Goal: Task Accomplishment & Management: Manage account settings

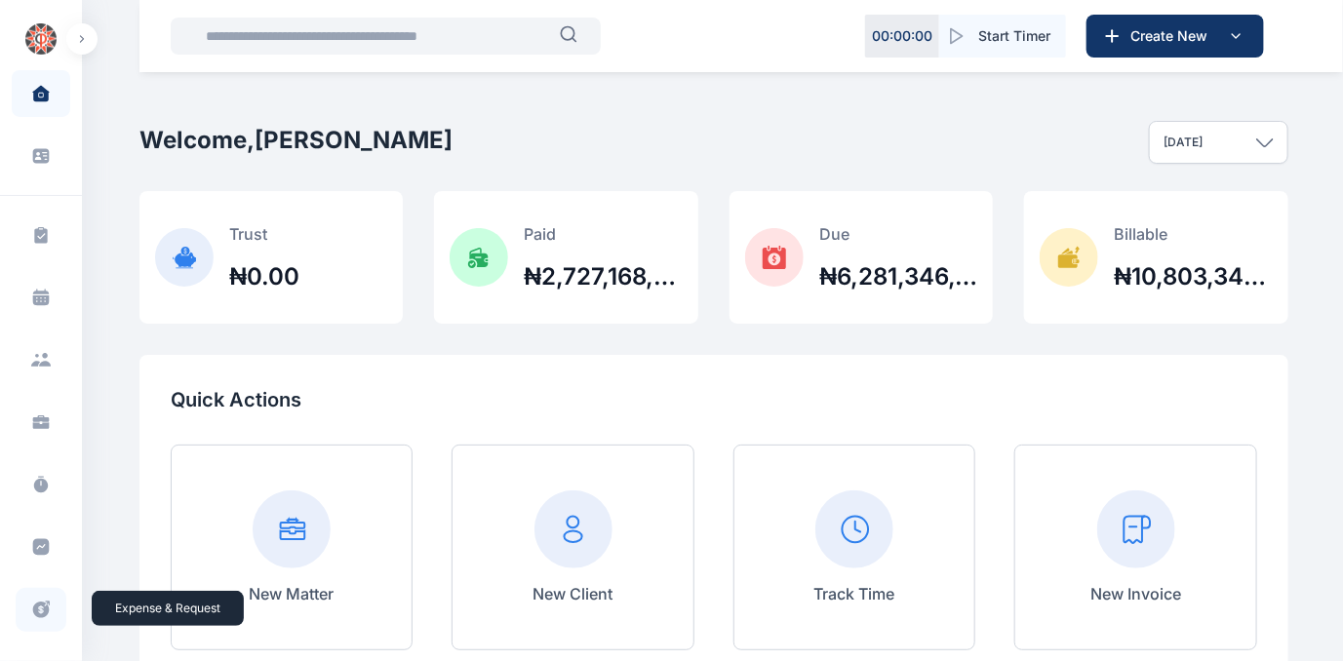
click at [39, 605] on icon at bounding box center [41, 610] width 17 height 17
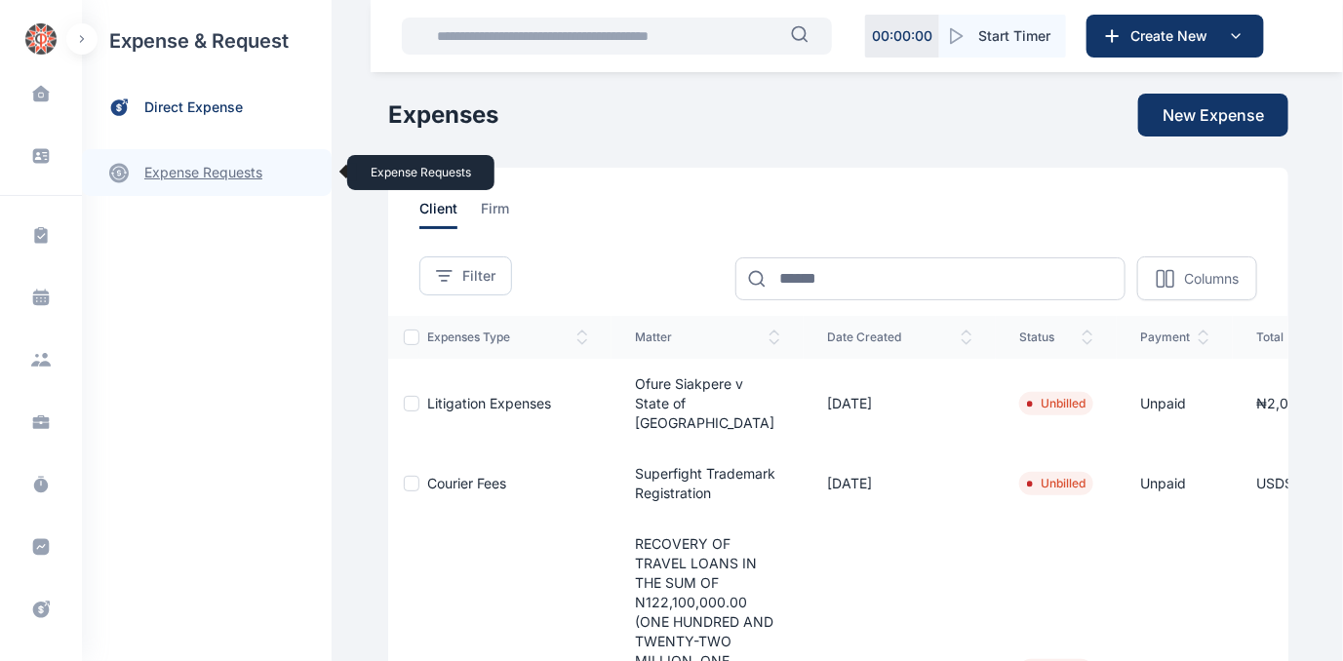
click at [180, 167] on link "expense requests expense requests" at bounding box center [207, 172] width 250 height 47
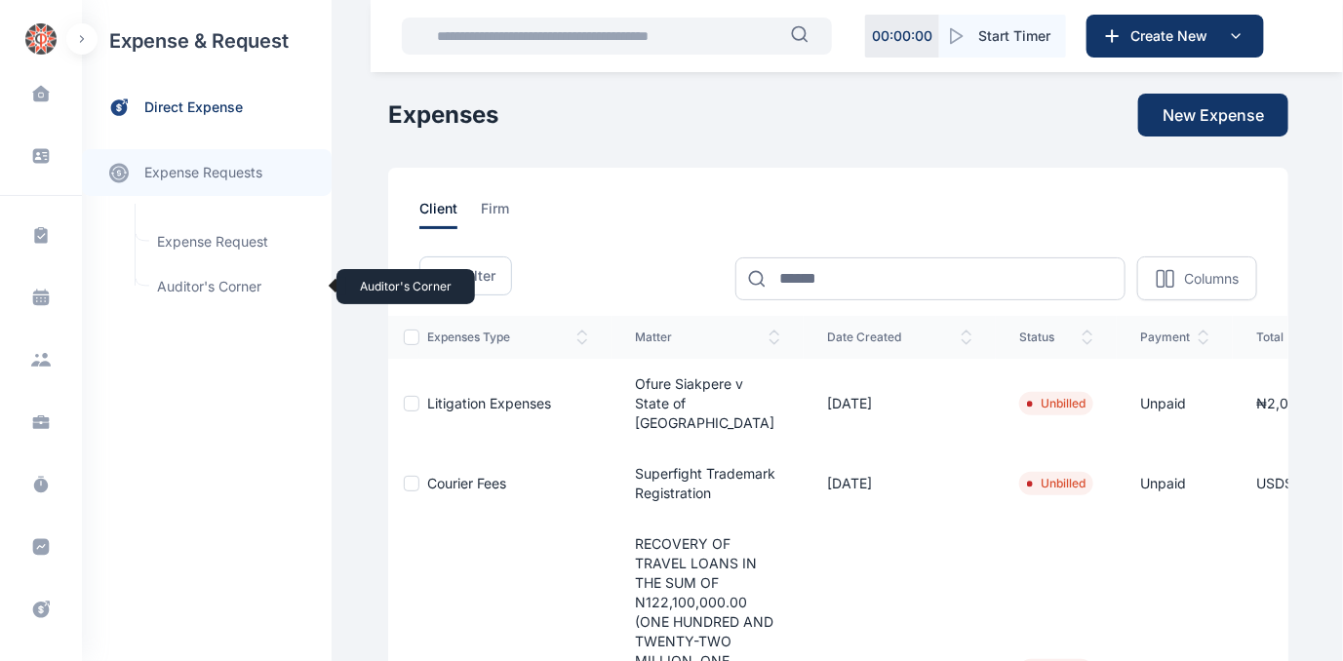
click at [190, 279] on span "Auditor's Corner Auditor's Corner" at bounding box center [233, 286] width 177 height 37
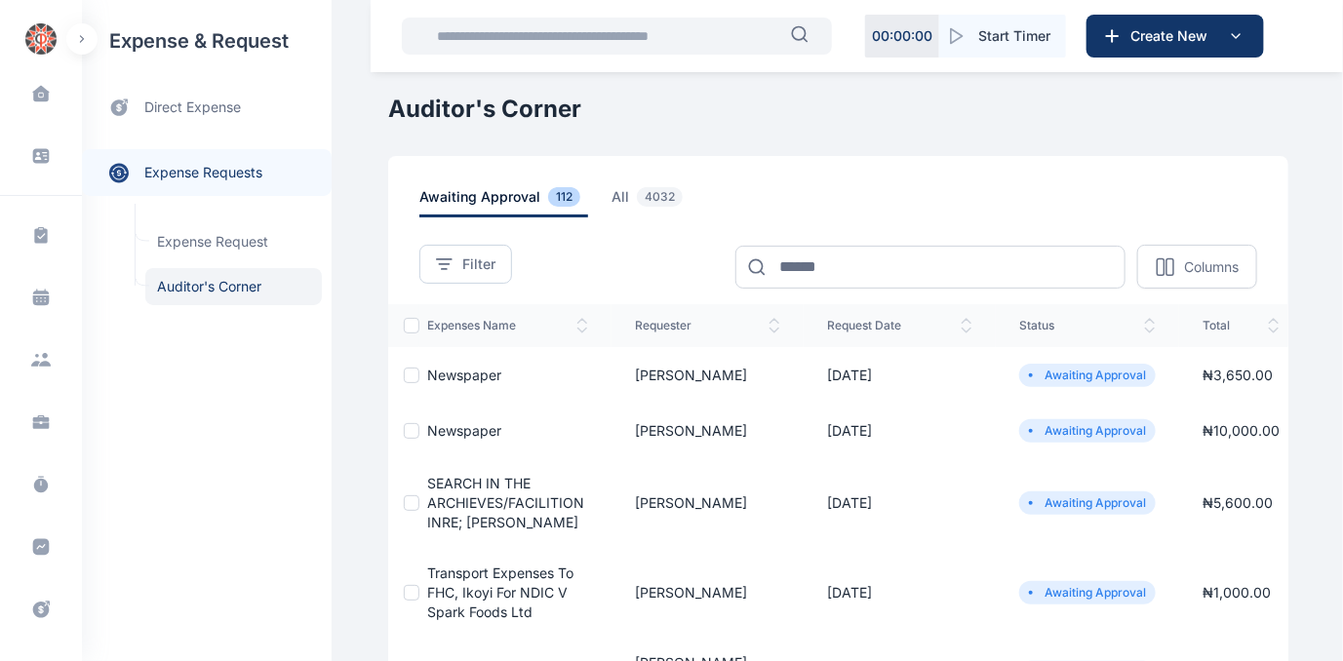
click at [486, 496] on span "SEARCH IN THE ARCHIEVES/FACILITION INRE; [PERSON_NAME]" at bounding box center [505, 503] width 157 height 56
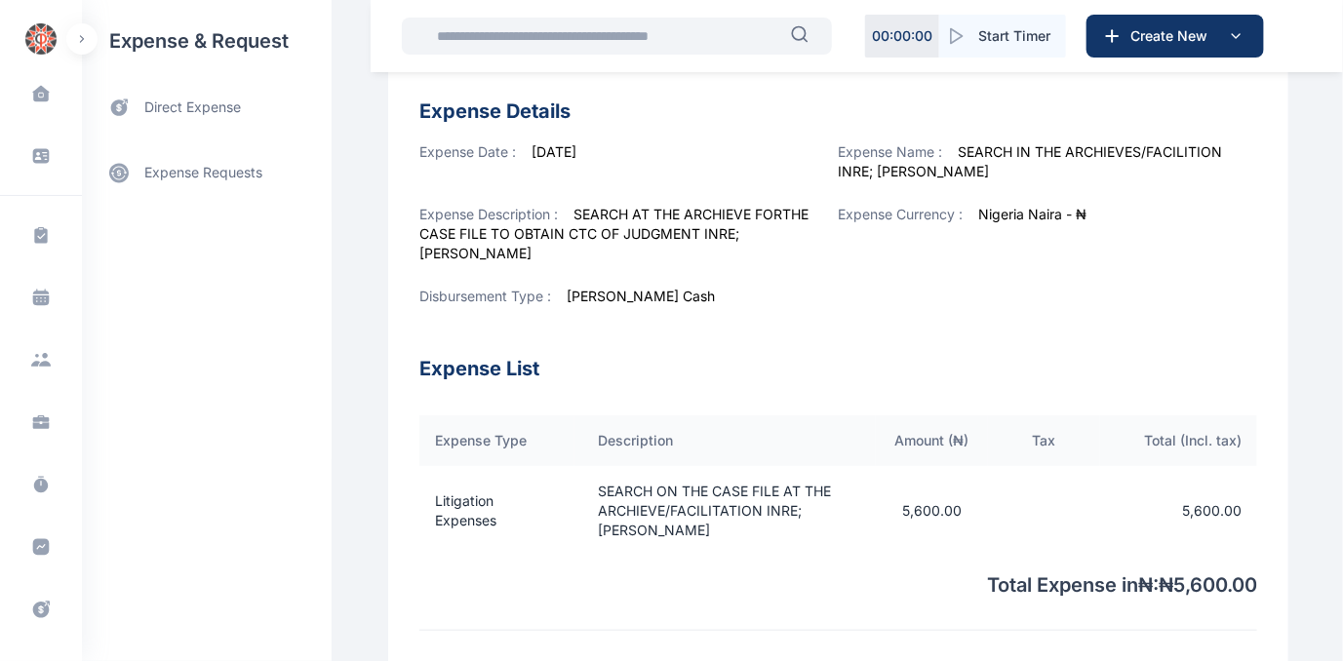
scroll to position [765, 0]
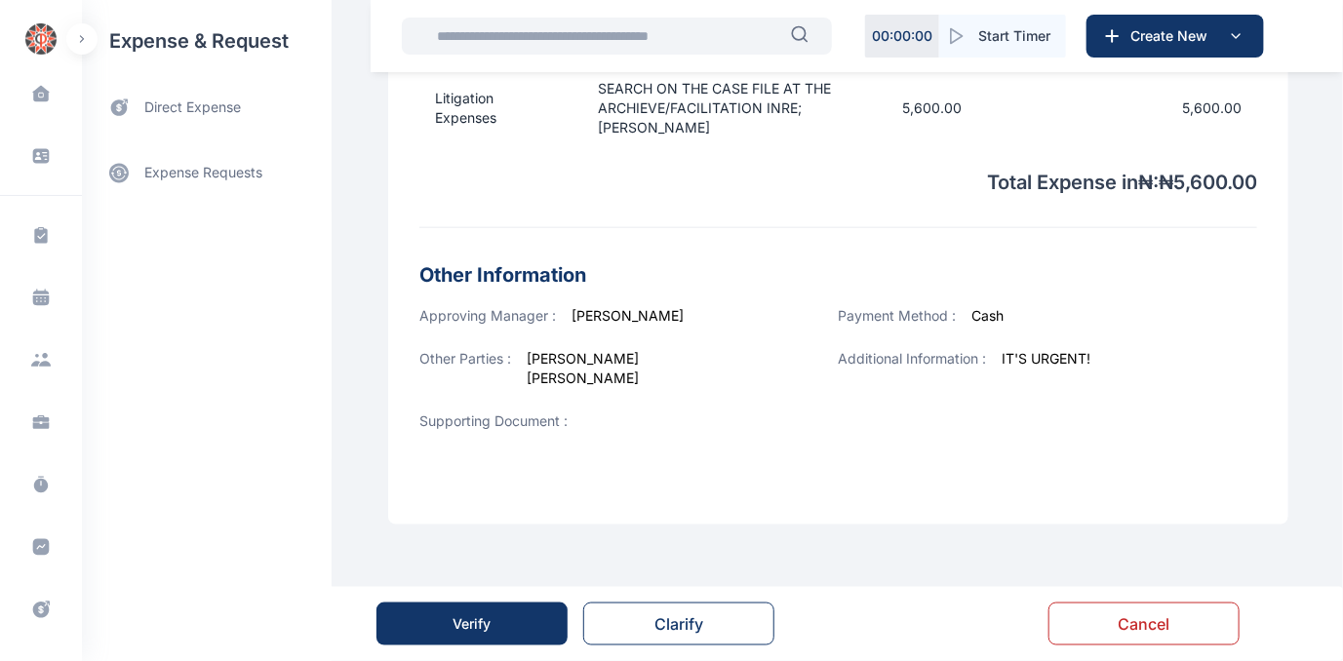
click at [459, 624] on div "Verify" at bounding box center [473, 625] width 38 height 20
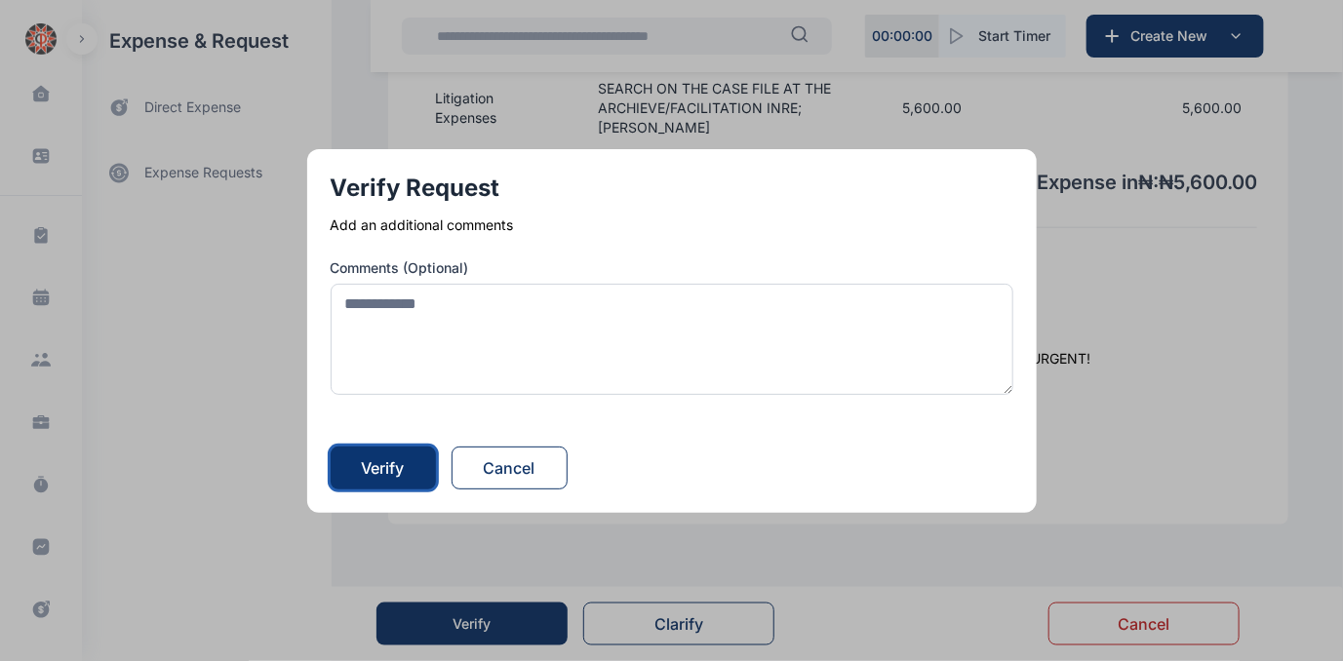
click at [400, 471] on div "Verify" at bounding box center [383, 468] width 43 height 23
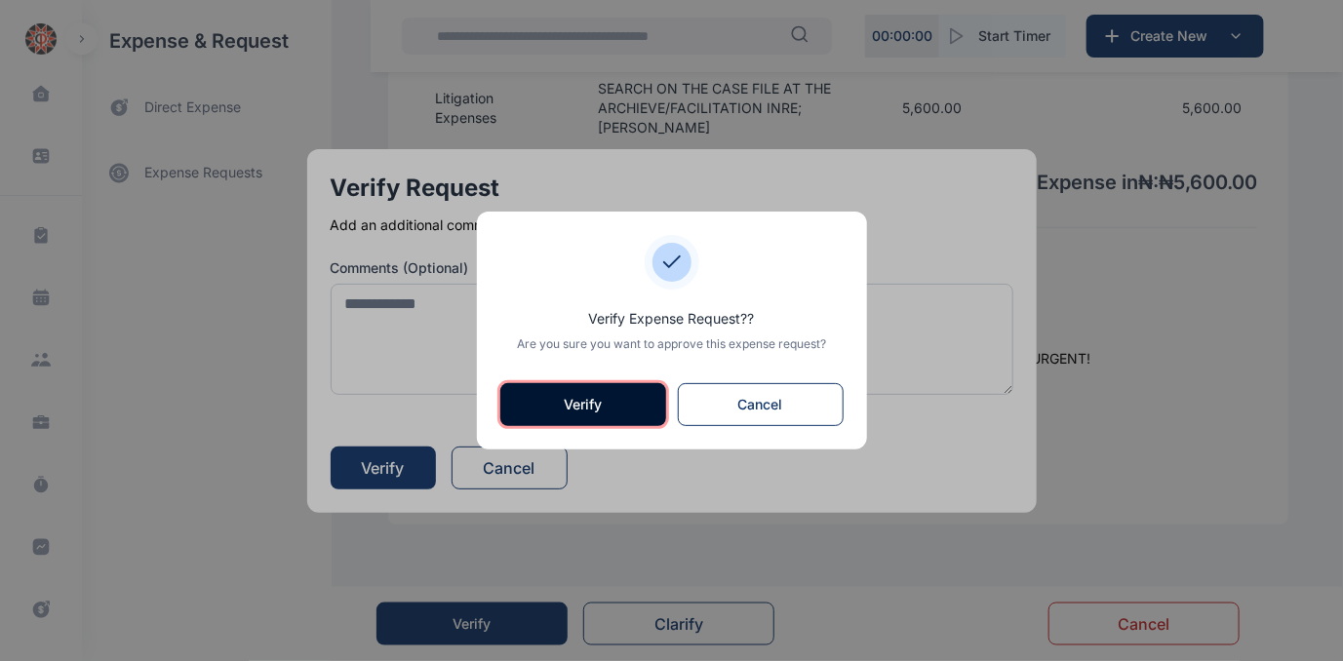
click at [595, 406] on button "Verify" at bounding box center [583, 404] width 166 height 43
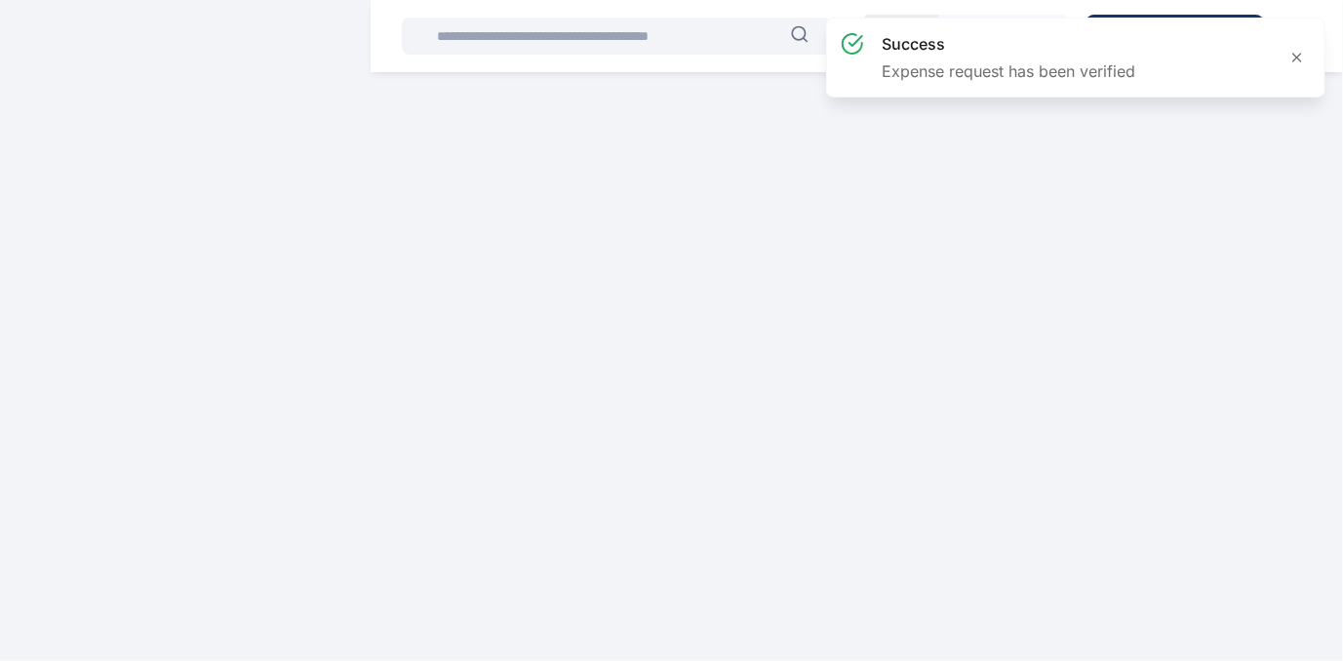
scroll to position [0, 0]
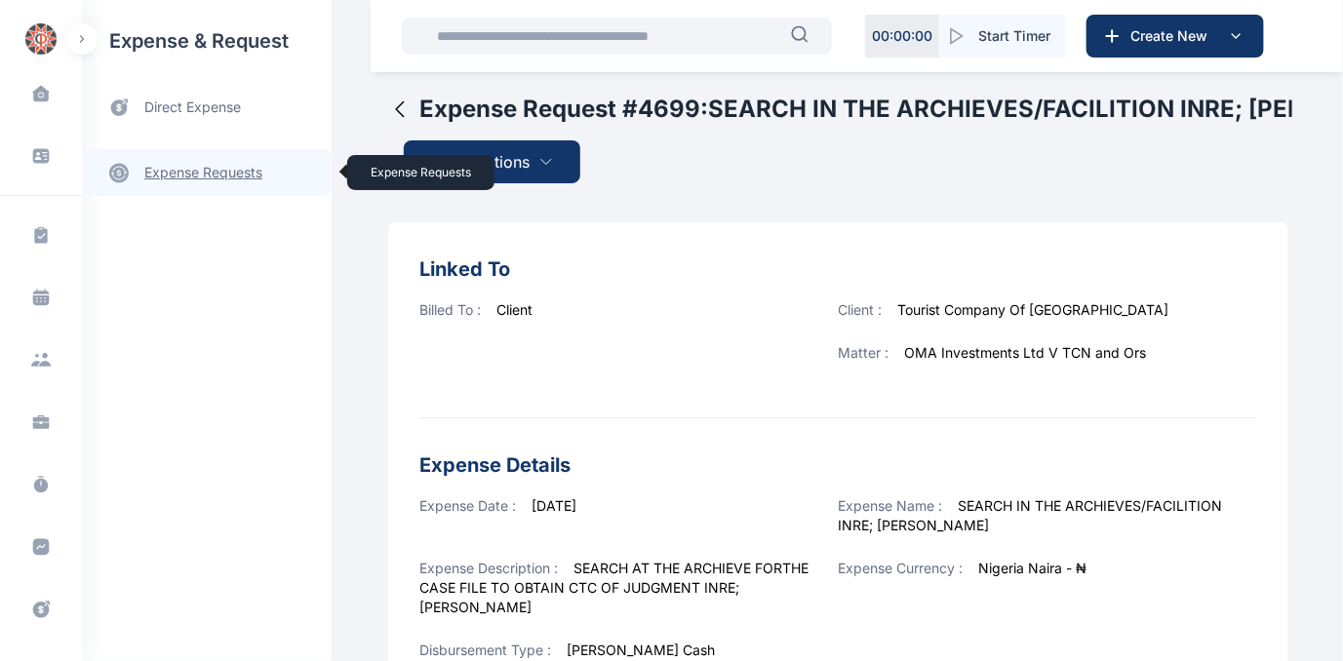
click at [150, 173] on link "expense requests expense requests" at bounding box center [207, 172] width 250 height 47
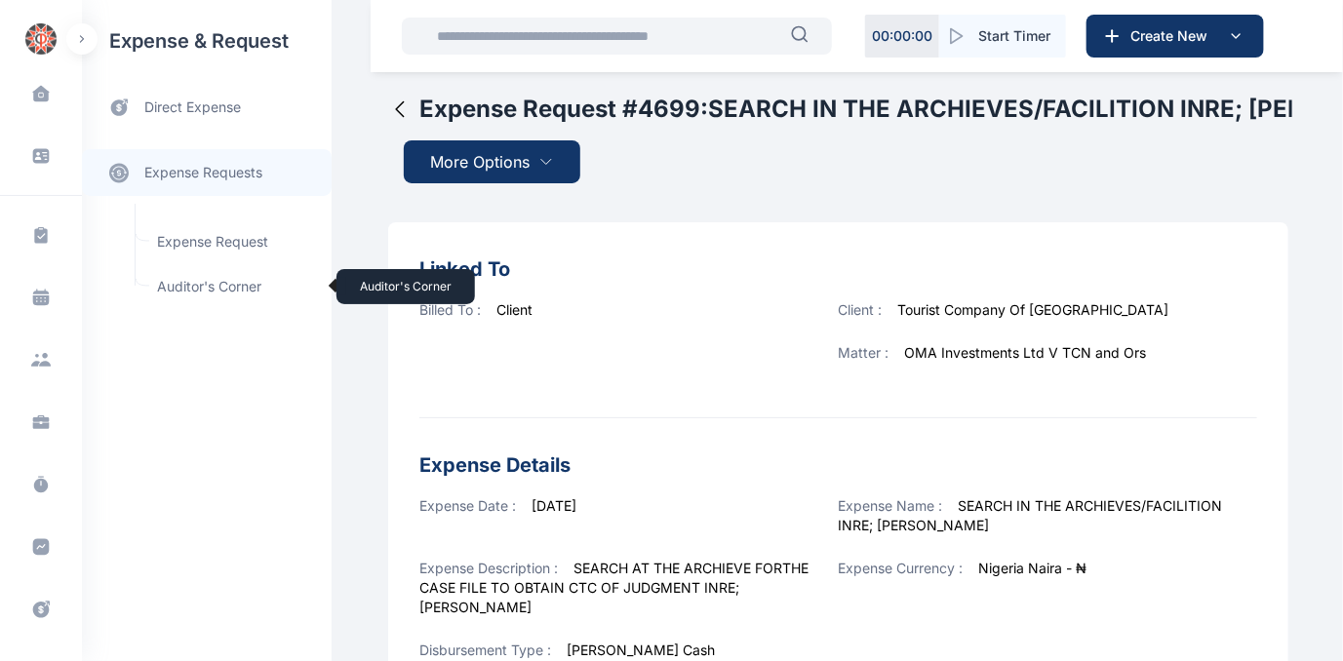
click at [172, 288] on span "Auditor's Corner Auditor's Corner" at bounding box center [233, 286] width 177 height 37
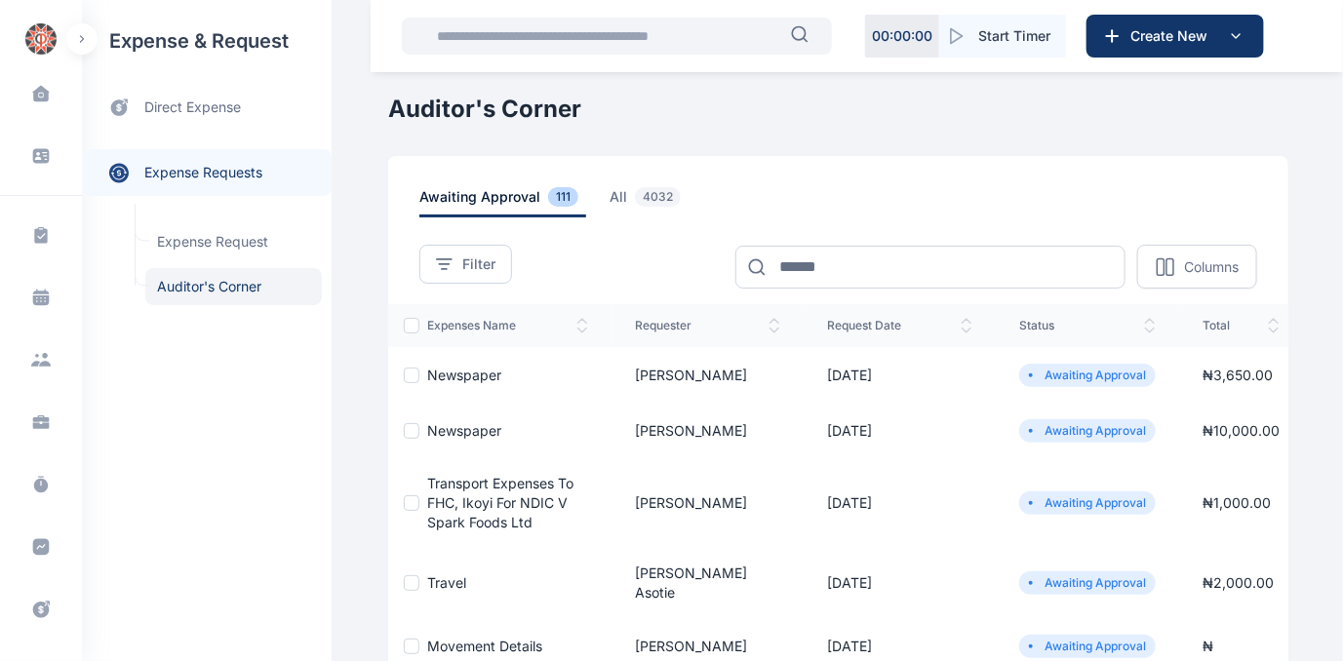
click at [454, 422] on span "Newspaper" at bounding box center [464, 430] width 74 height 17
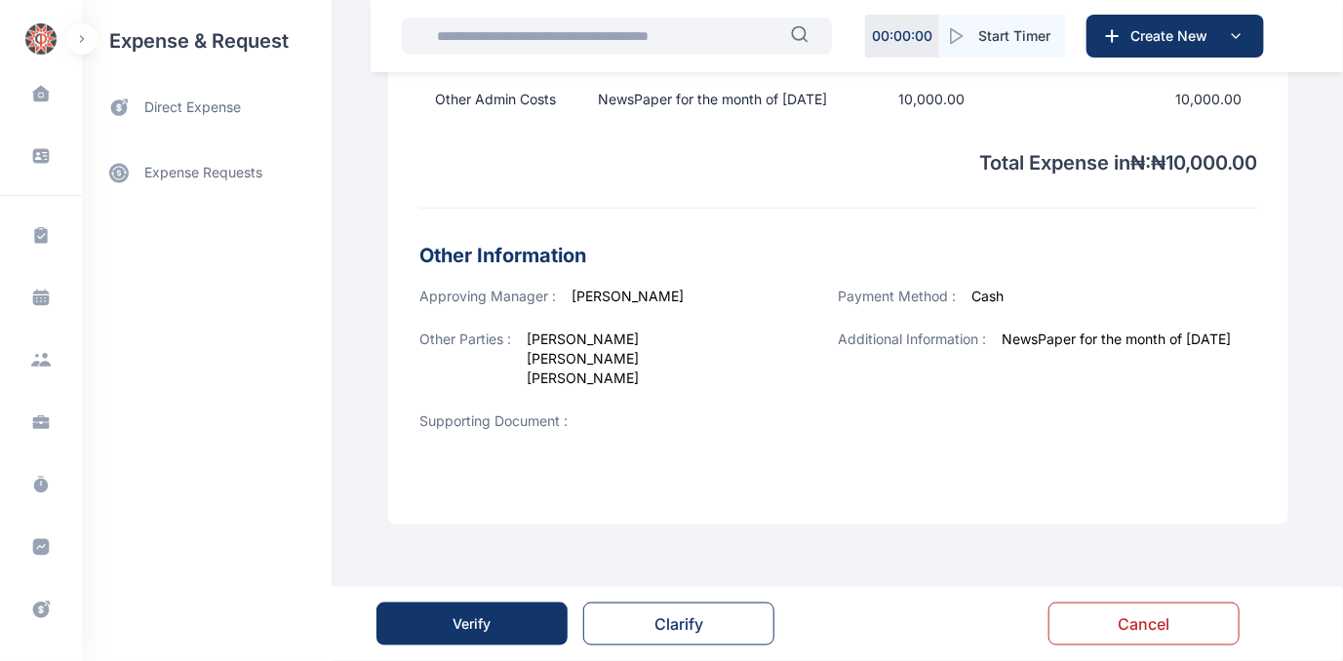
scroll to position [642, 0]
click at [493, 618] on button "Verify" at bounding box center [472, 624] width 191 height 43
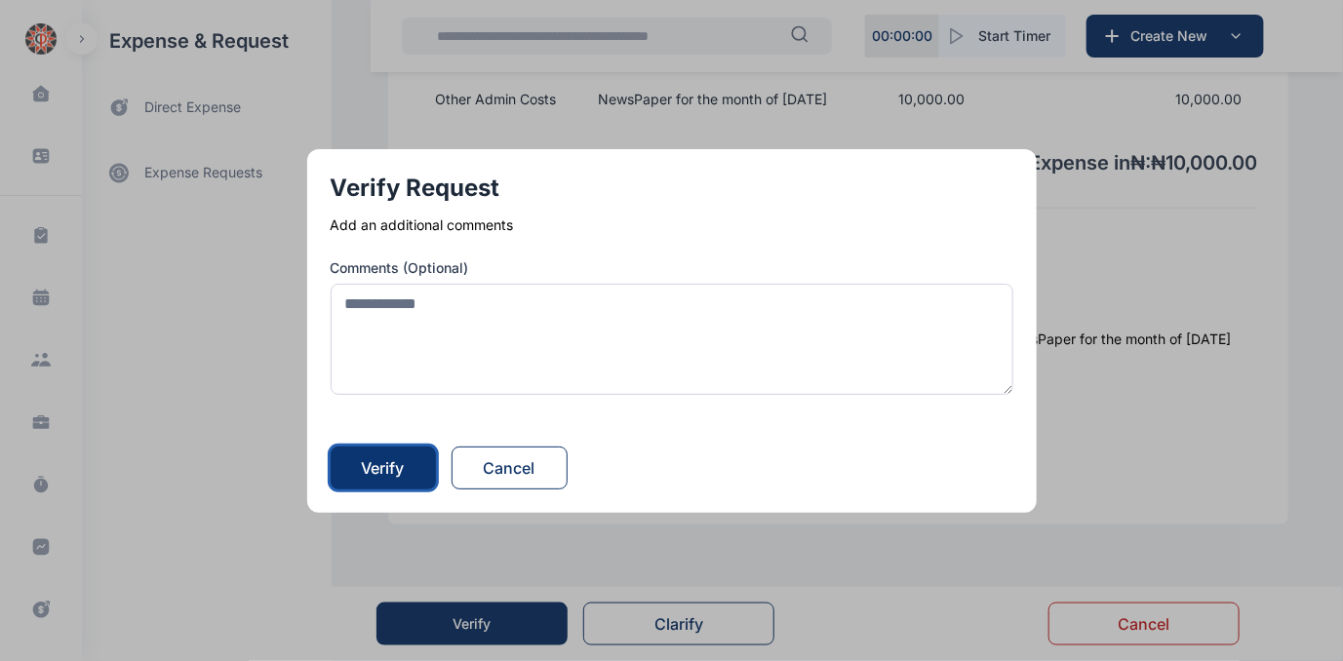
click at [405, 466] on div "Verify" at bounding box center [383, 468] width 43 height 23
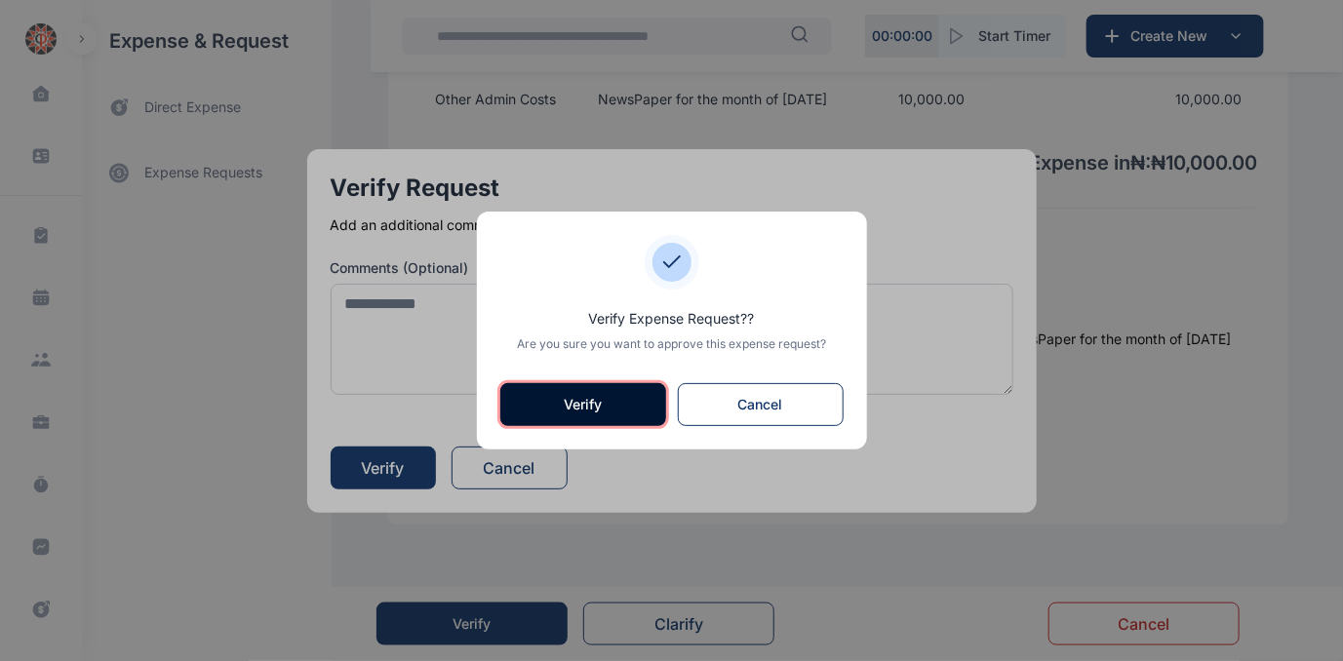
click at [557, 399] on button "Verify" at bounding box center [583, 404] width 166 height 43
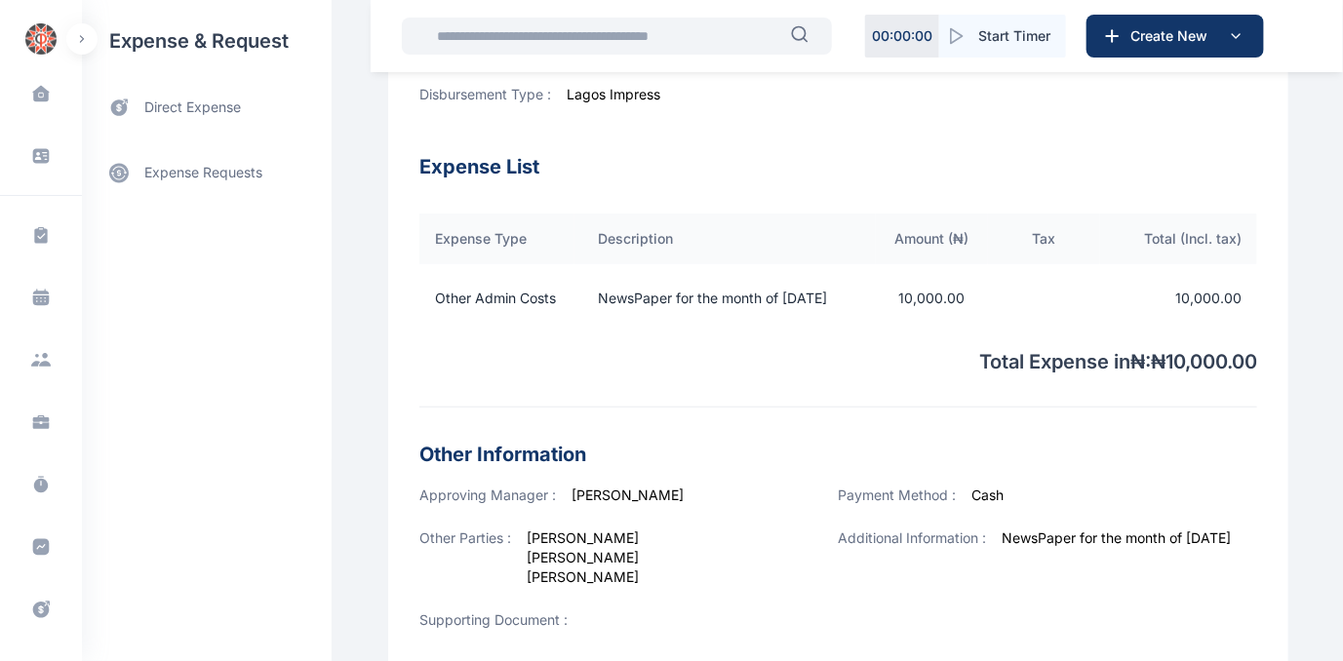
scroll to position [377, 0]
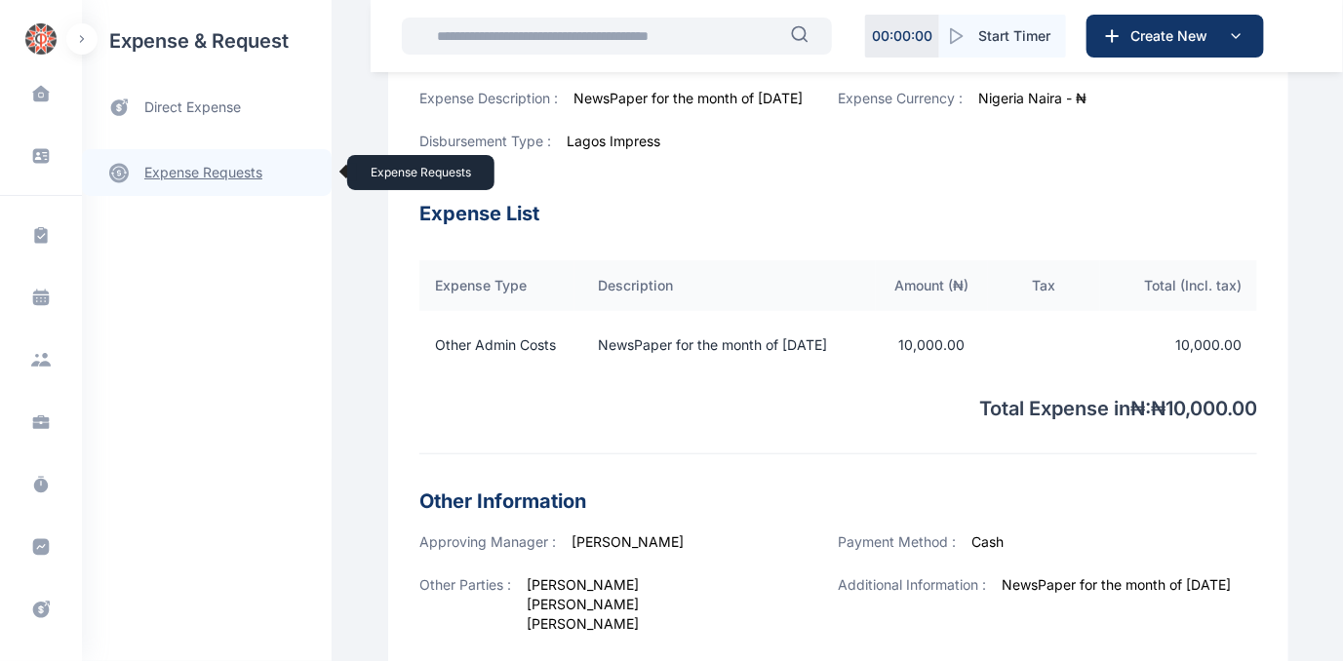
click at [201, 175] on link "expense requests expense requests" at bounding box center [207, 172] width 250 height 47
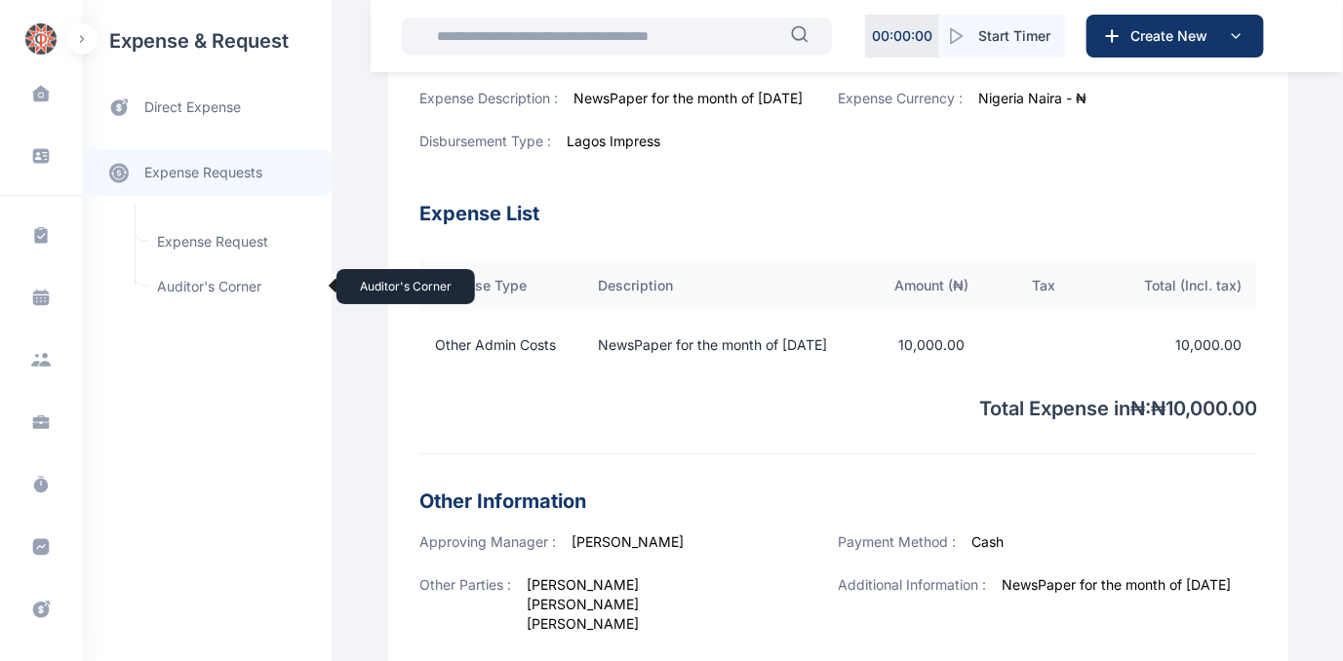
click at [194, 280] on span "Auditor's Corner Auditor's Corner" at bounding box center [233, 286] width 177 height 37
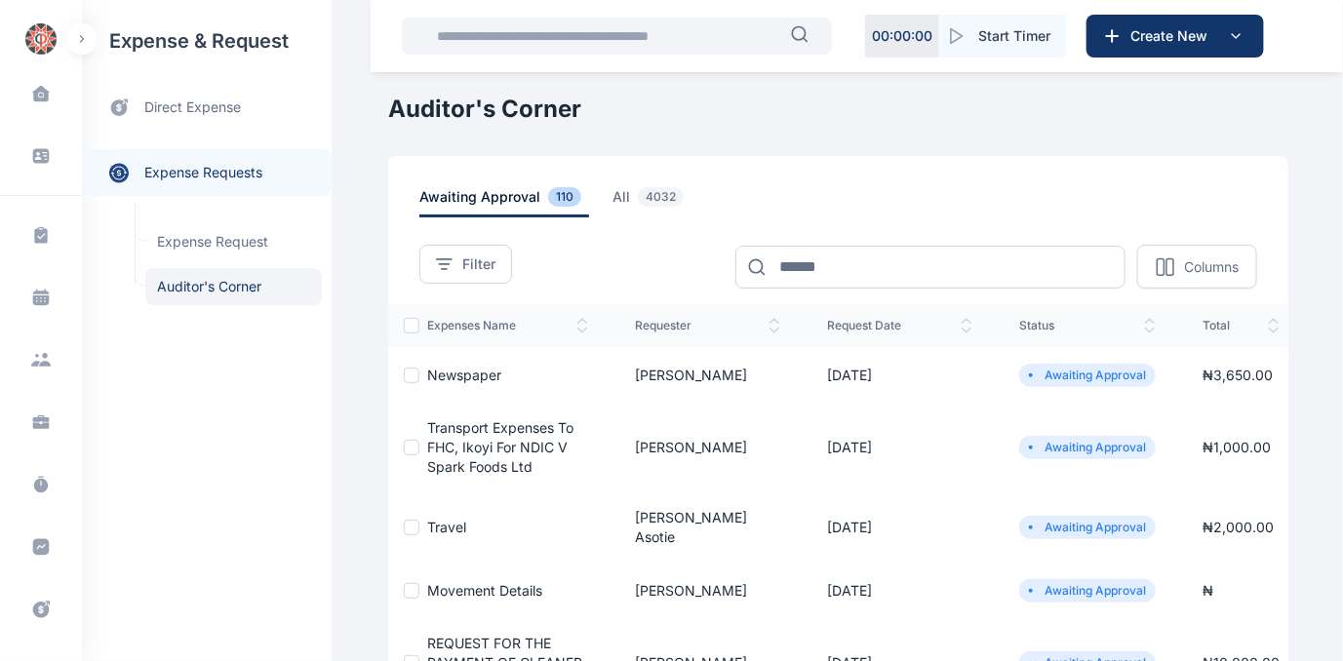
click at [462, 379] on span "Newspaper" at bounding box center [464, 375] width 74 height 17
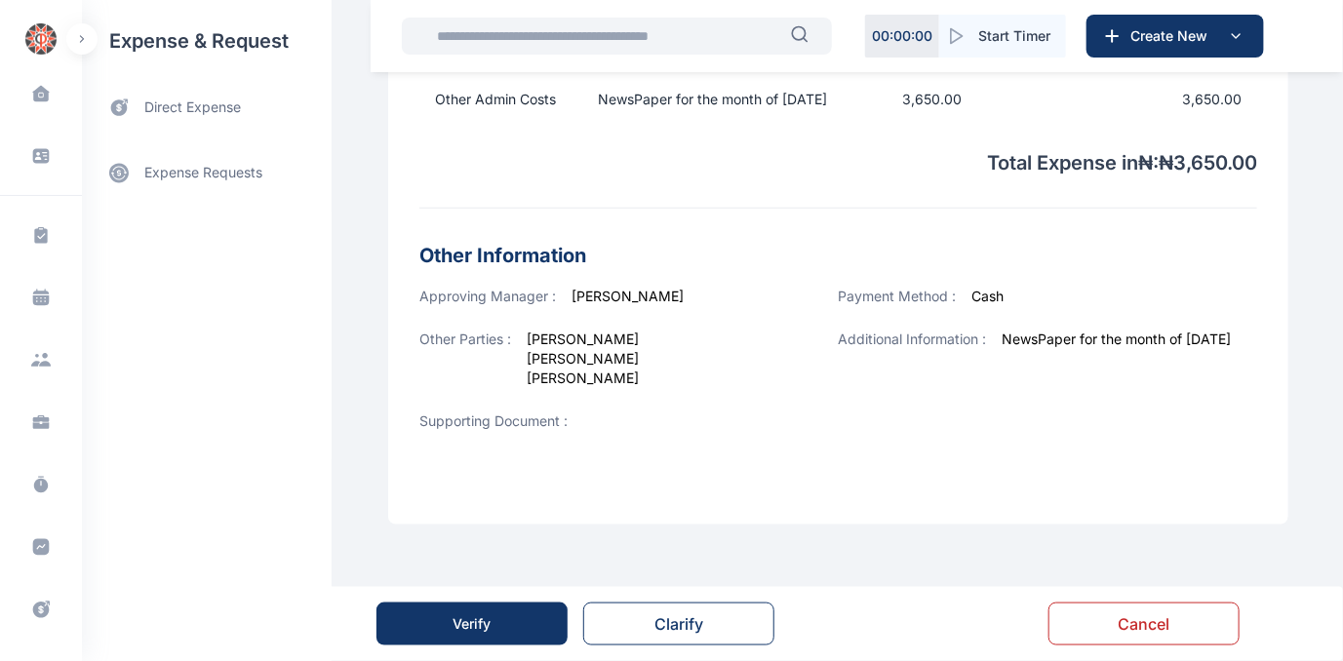
scroll to position [642, 0]
click at [491, 618] on div "Verify" at bounding box center [473, 625] width 38 height 20
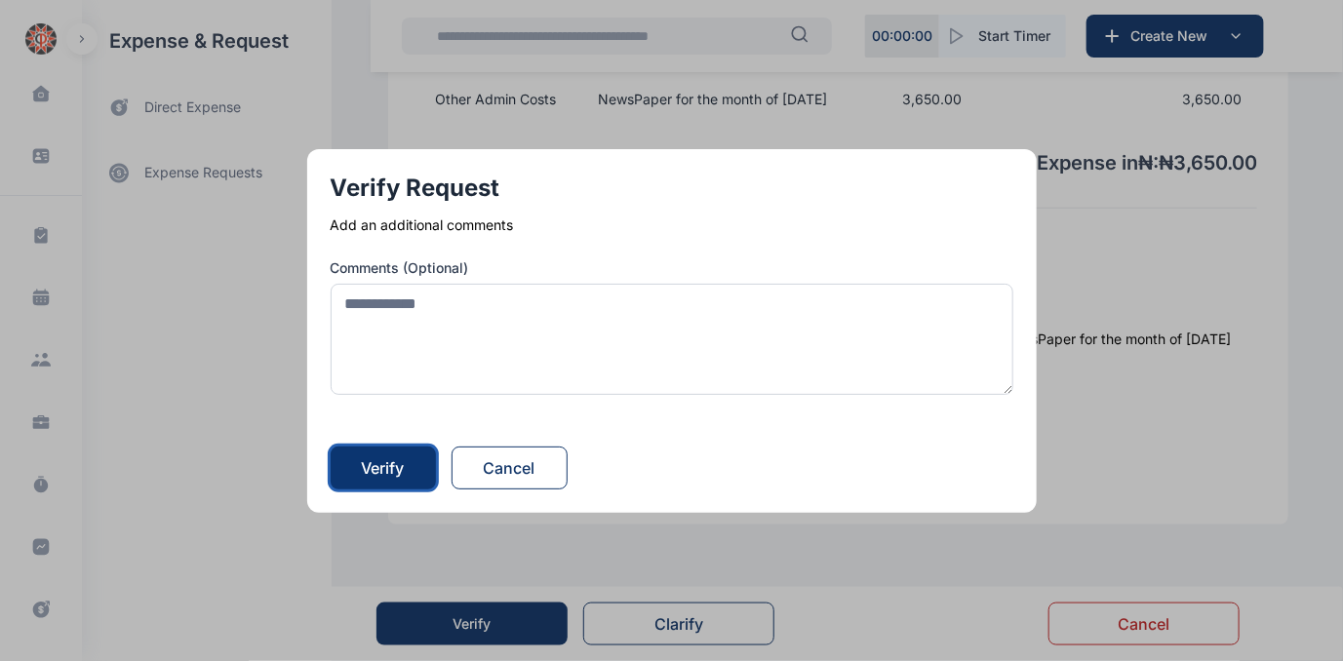
click at [377, 459] on div "Verify" at bounding box center [383, 468] width 43 height 23
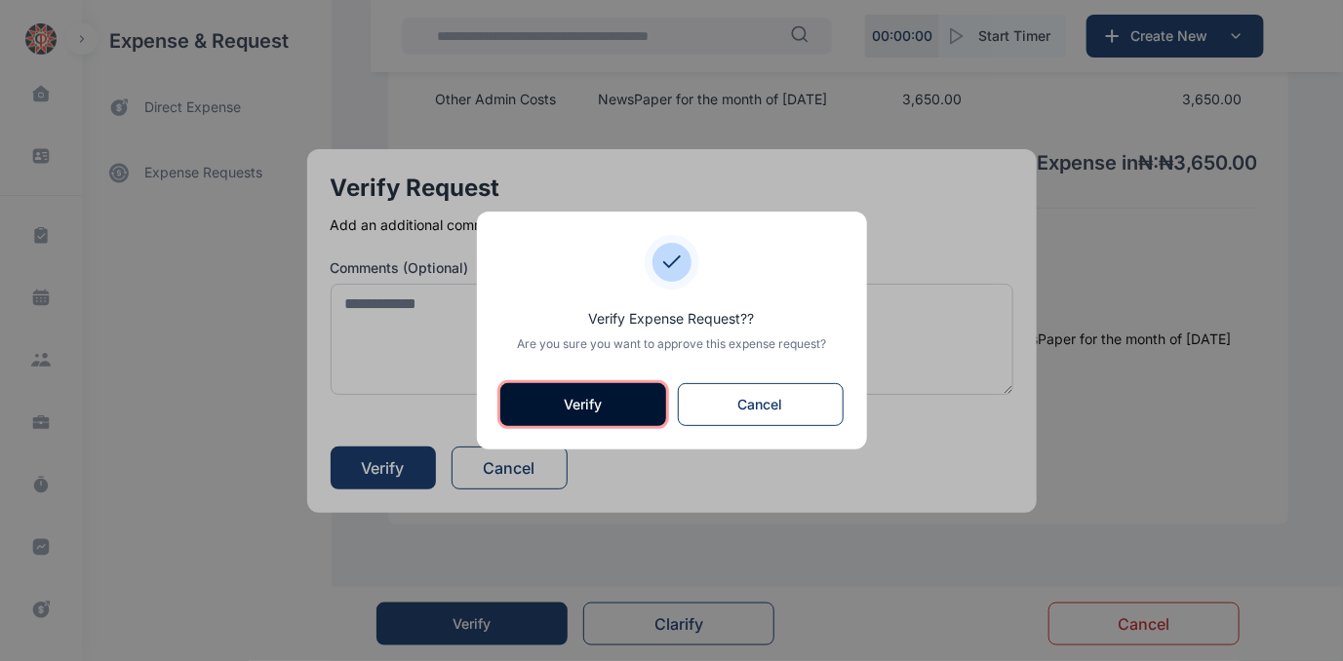
click at [571, 402] on button "Verify" at bounding box center [583, 404] width 166 height 43
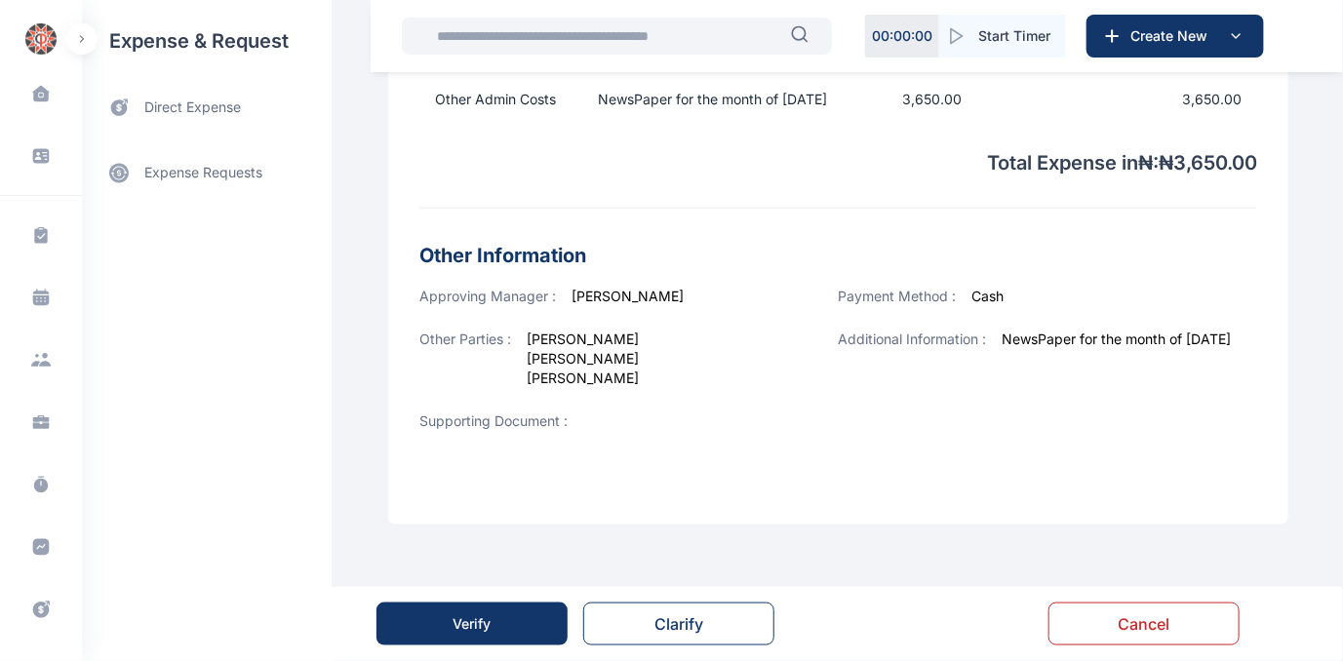
click at [484, 622] on div "Verify" at bounding box center [473, 625] width 38 height 20
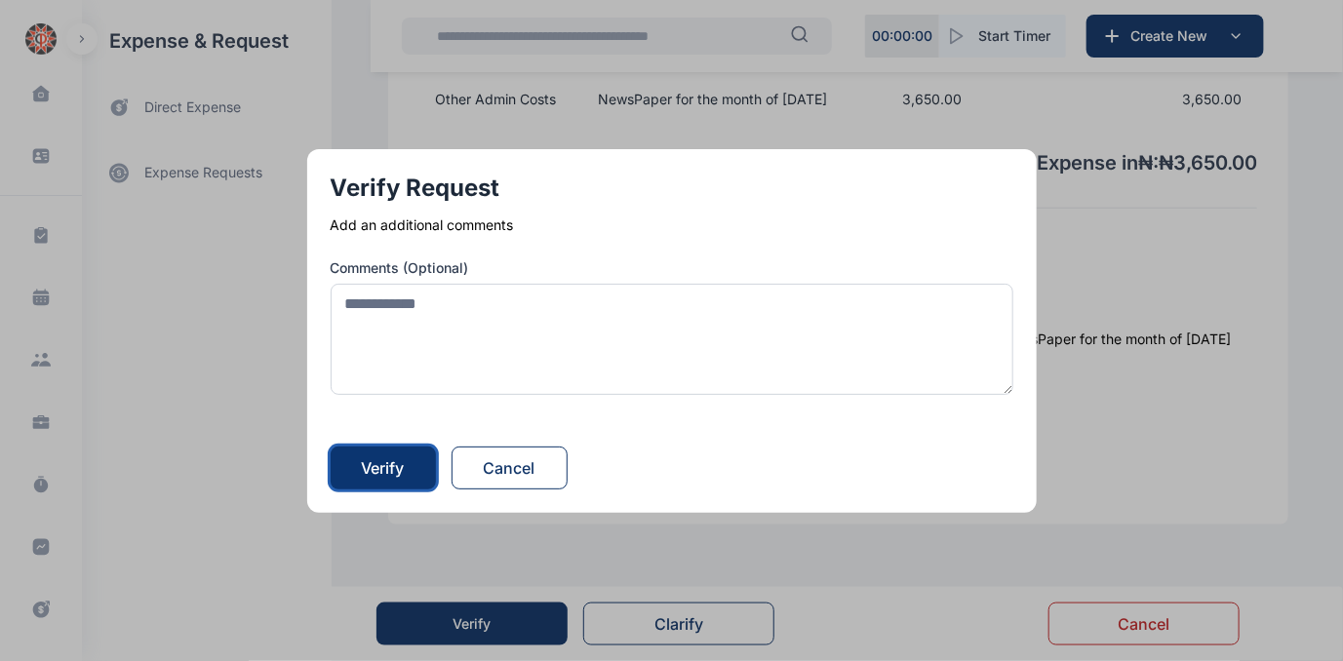
click at [399, 469] on div "Verify" at bounding box center [383, 468] width 43 height 23
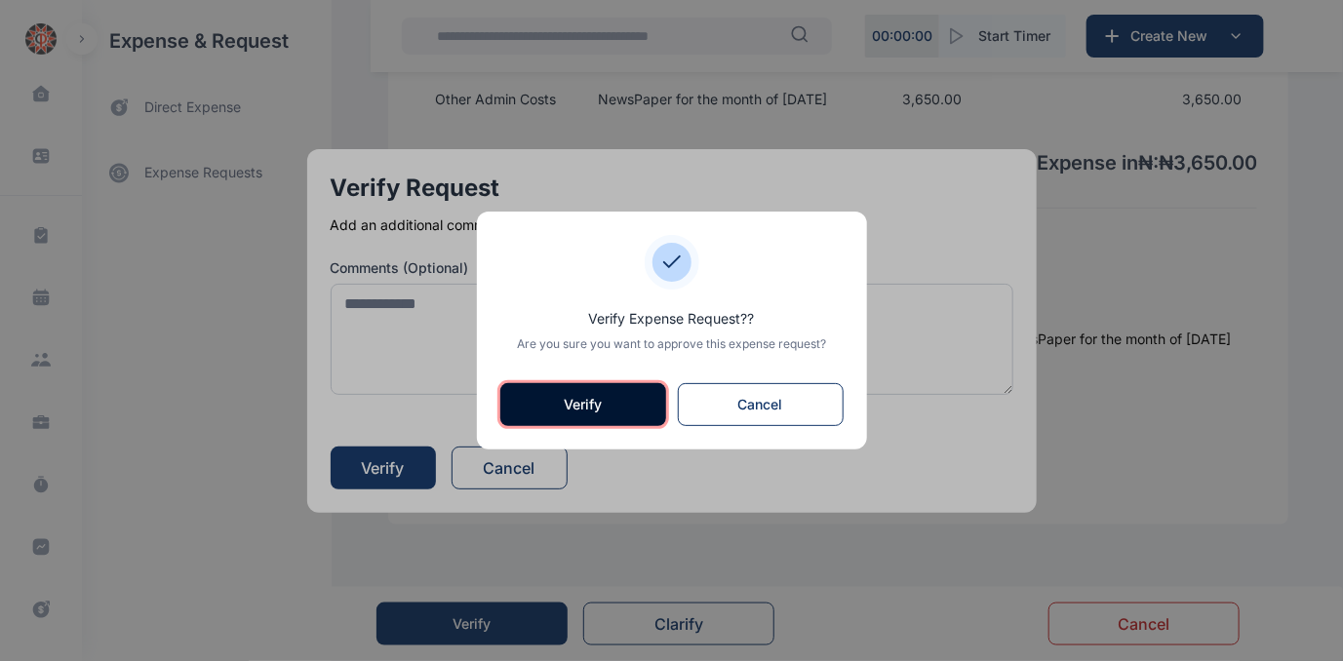
click at [574, 404] on button "Verify" at bounding box center [583, 404] width 166 height 43
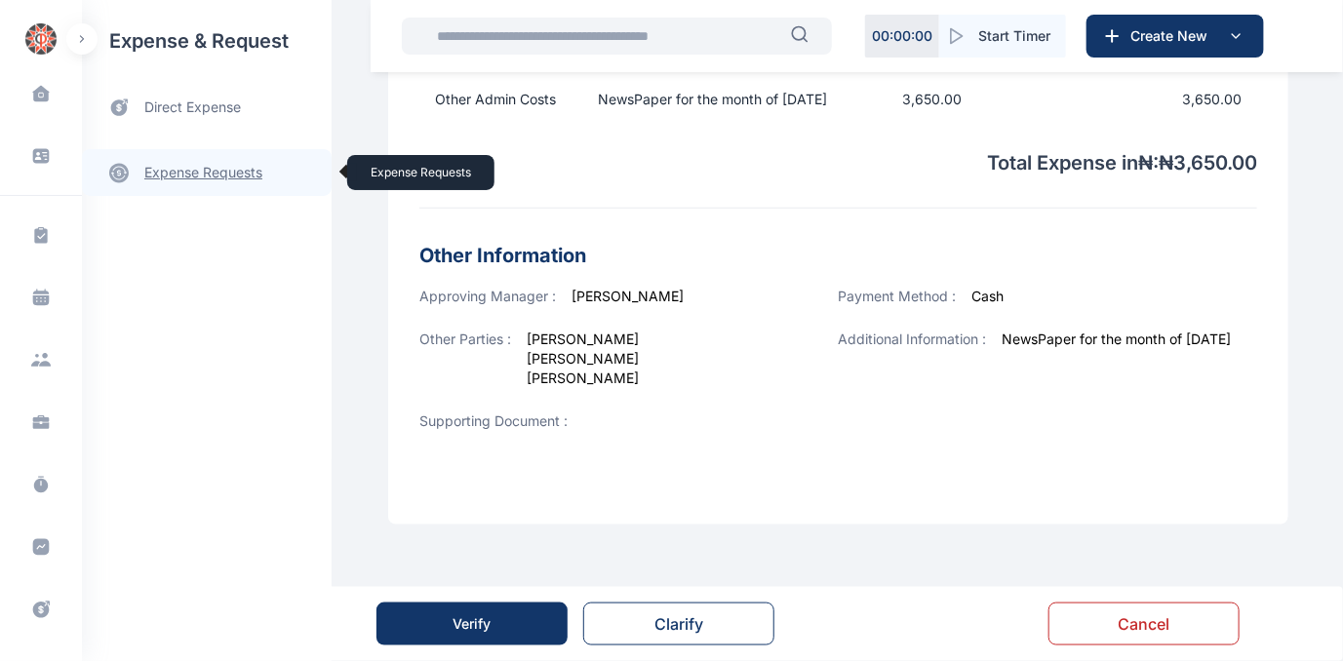
click at [179, 168] on link "expense requests expense requests" at bounding box center [207, 172] width 250 height 47
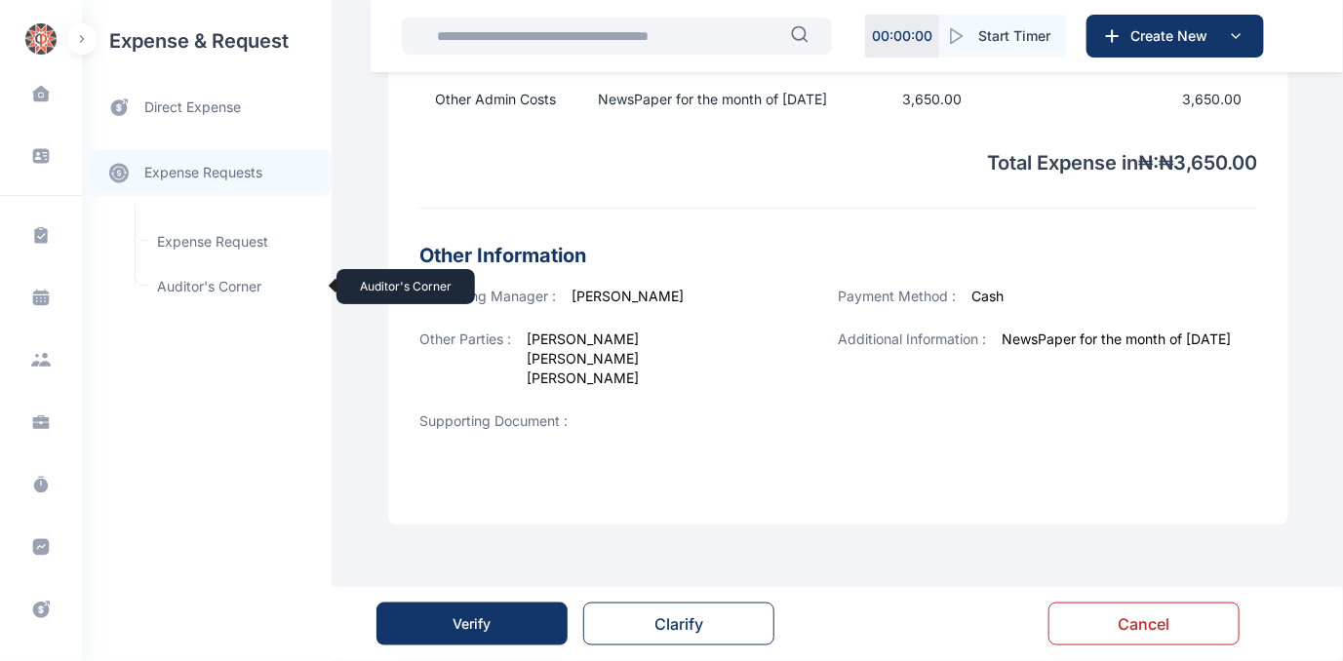
click at [192, 286] on span "Auditor's Corner Auditor's Corner" at bounding box center [233, 286] width 177 height 37
